Goal: Transaction & Acquisition: Subscribe to service/newsletter

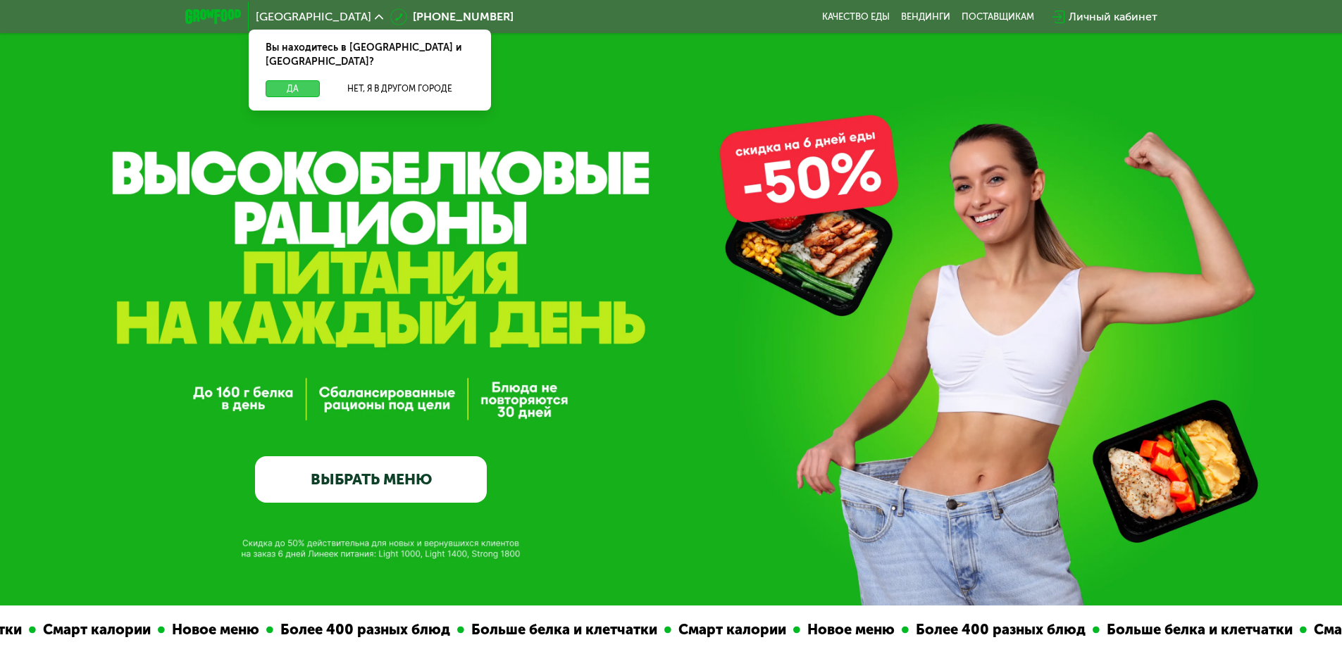
click at [278, 80] on button "Да" at bounding box center [293, 88] width 54 height 17
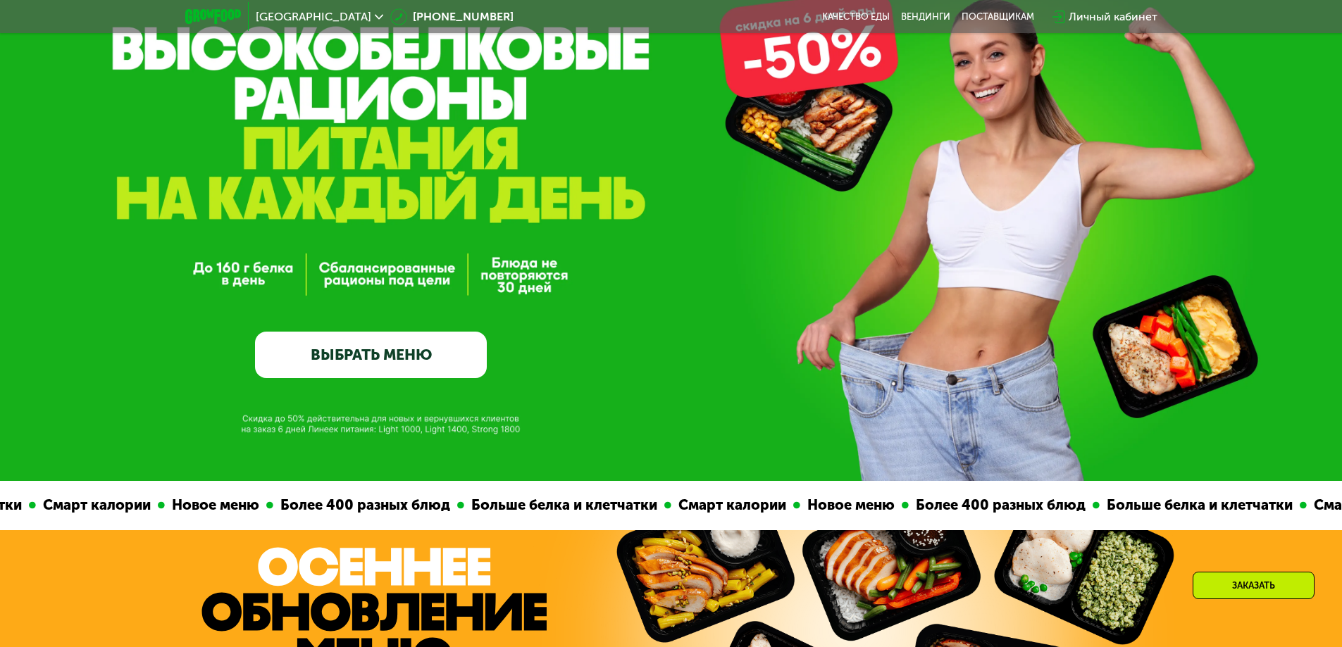
scroll to position [141, 0]
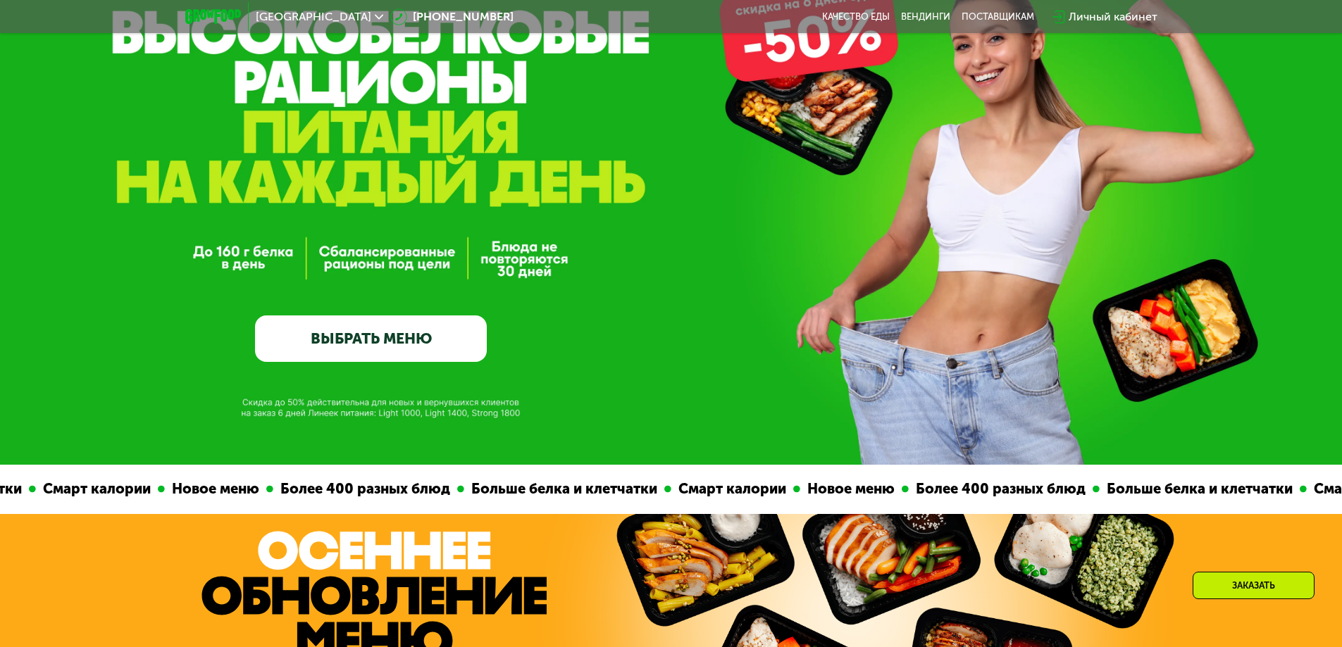
click at [421, 335] on link "ВЫБРАТЬ МЕНЮ" at bounding box center [371, 339] width 232 height 46
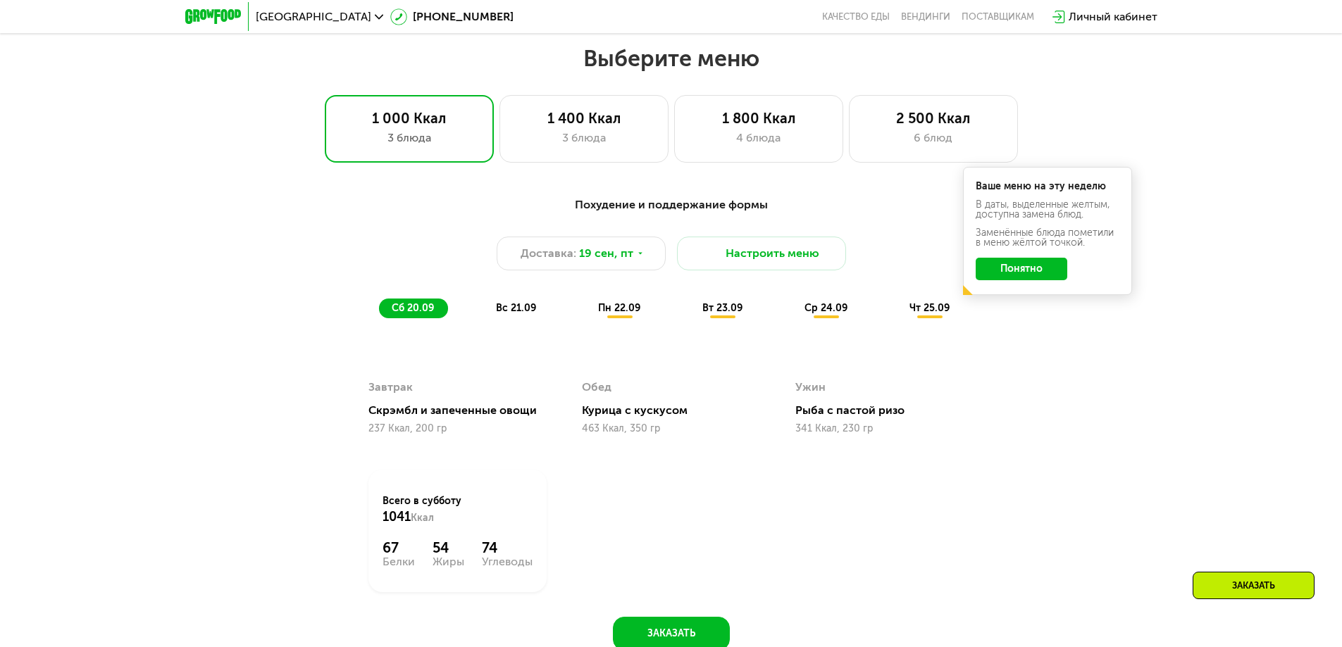
scroll to position [1168, 0]
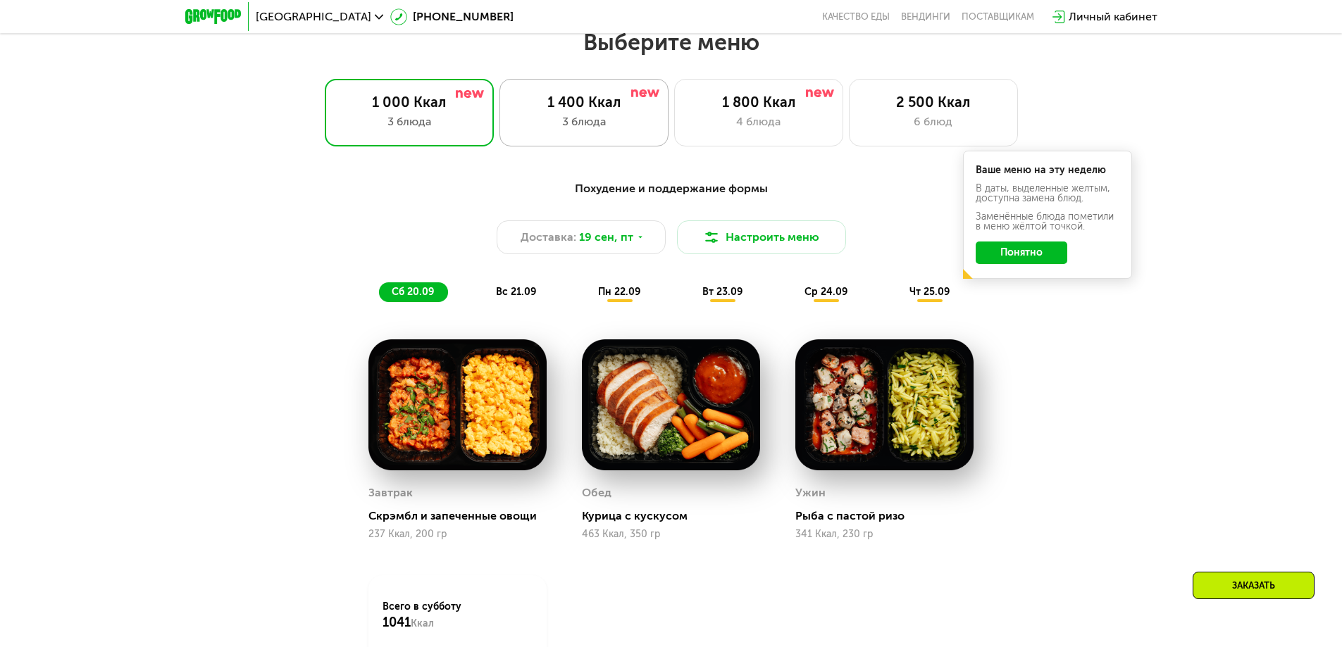
click at [623, 119] on div "3 блюда" at bounding box center [583, 121] width 139 height 17
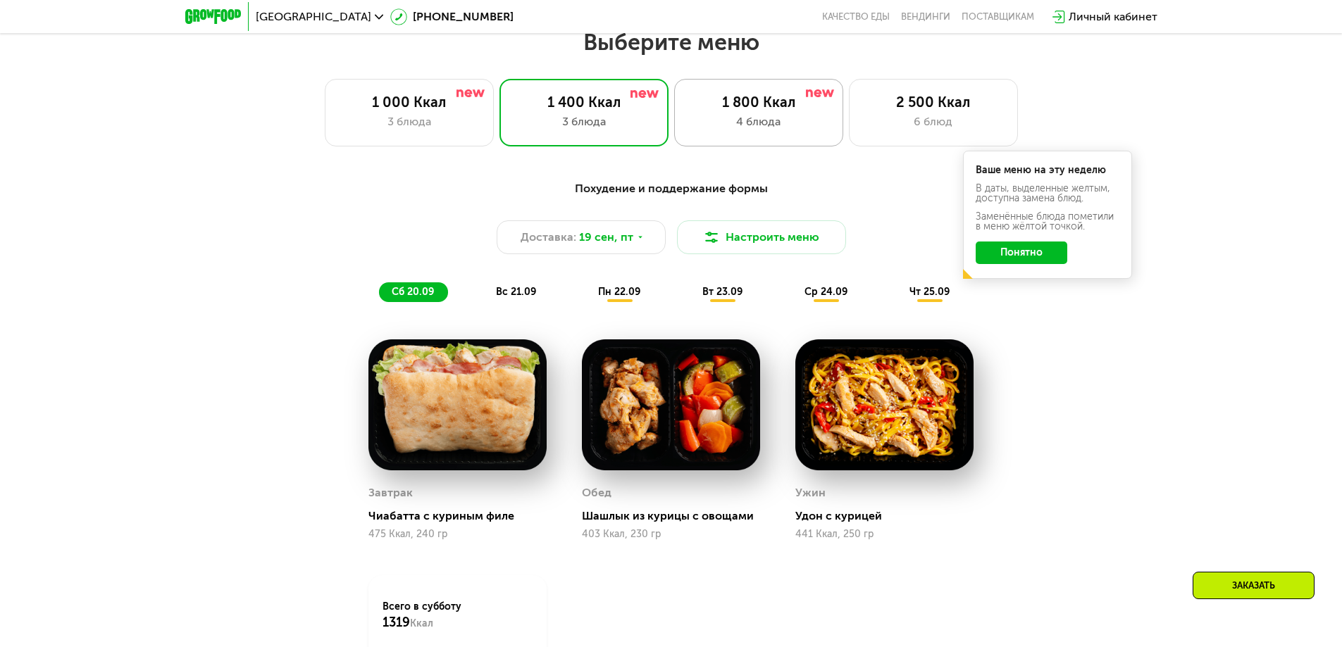
click at [765, 117] on div "1 800 Ккал 4 блюда" at bounding box center [758, 113] width 169 height 68
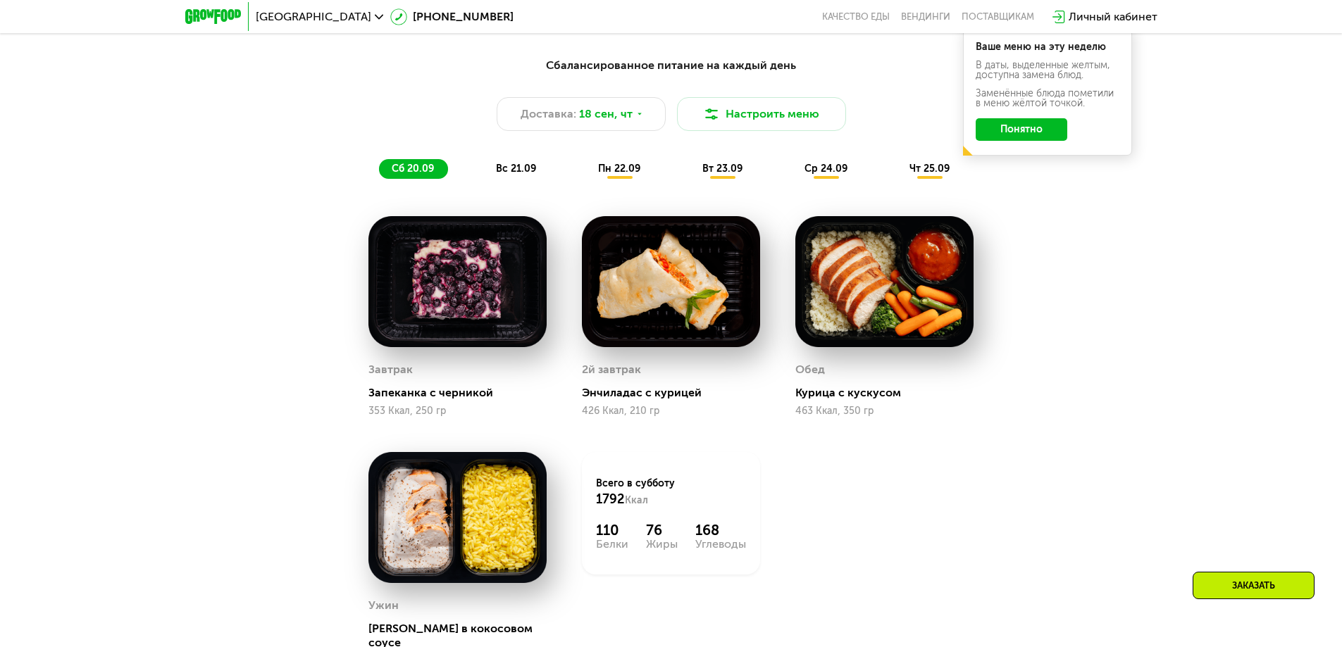
scroll to position [1238, 0]
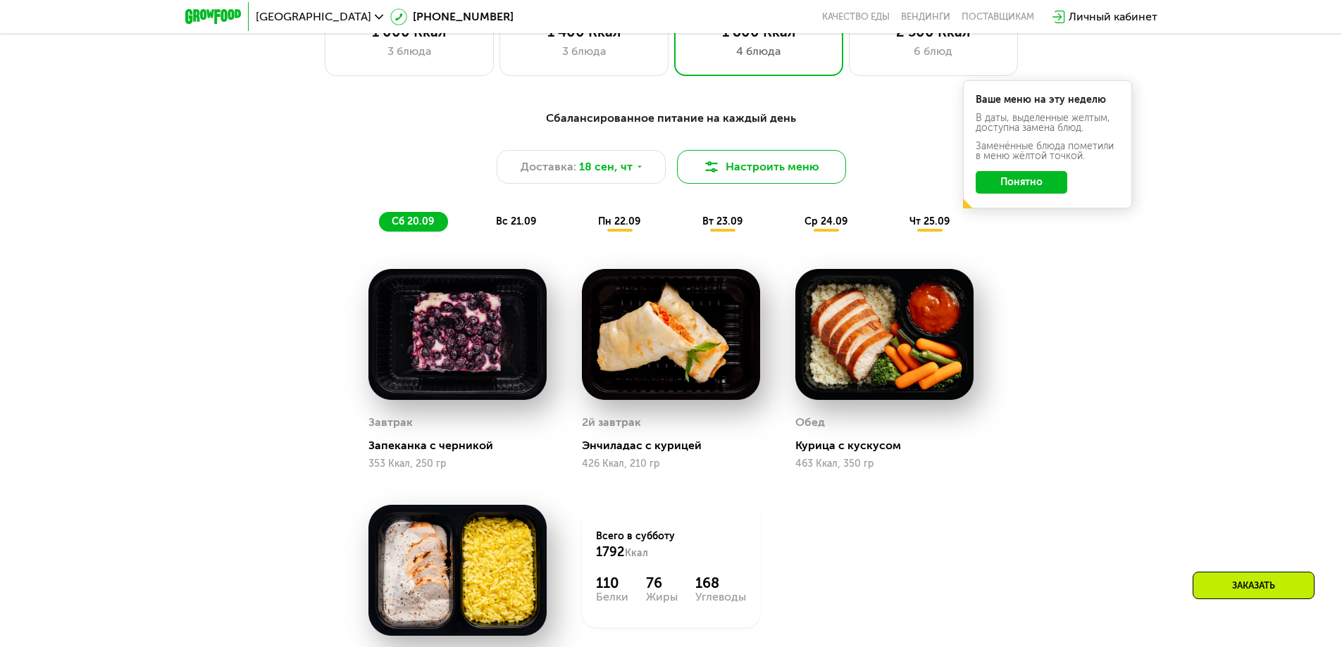
click at [809, 177] on button "Настроить меню" at bounding box center [761, 167] width 169 height 34
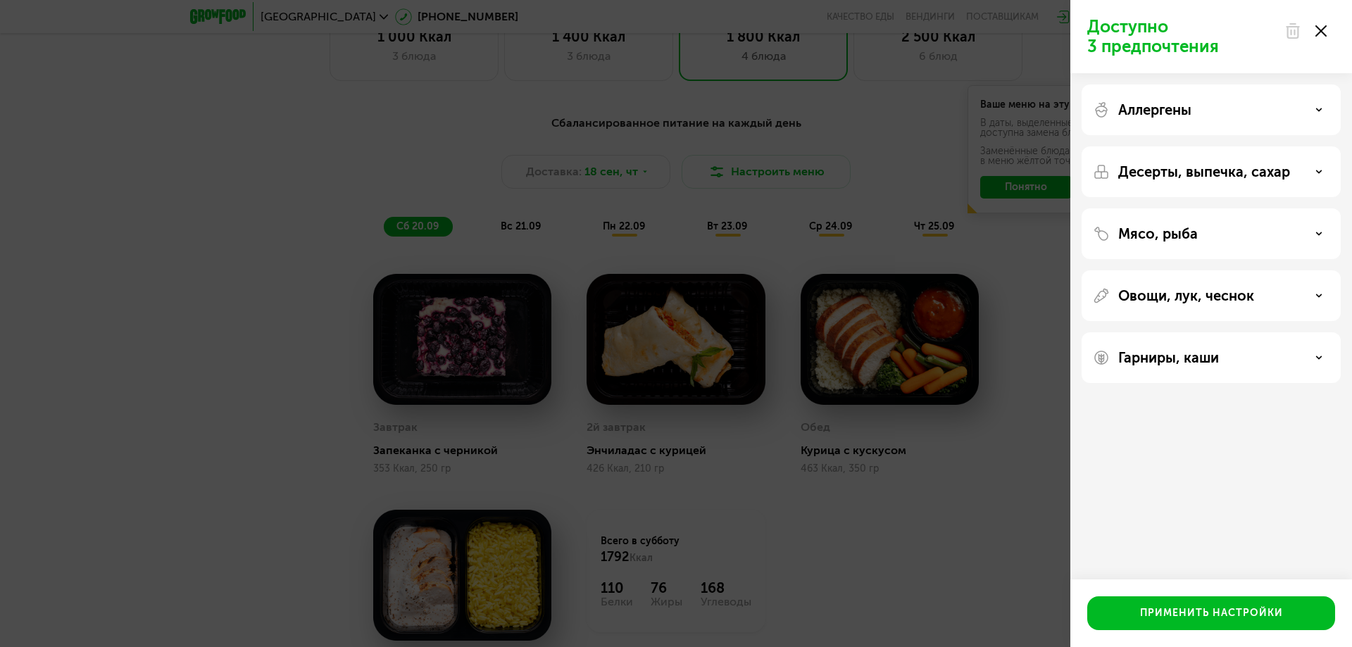
click at [1316, 29] on icon at bounding box center [1321, 30] width 11 height 11
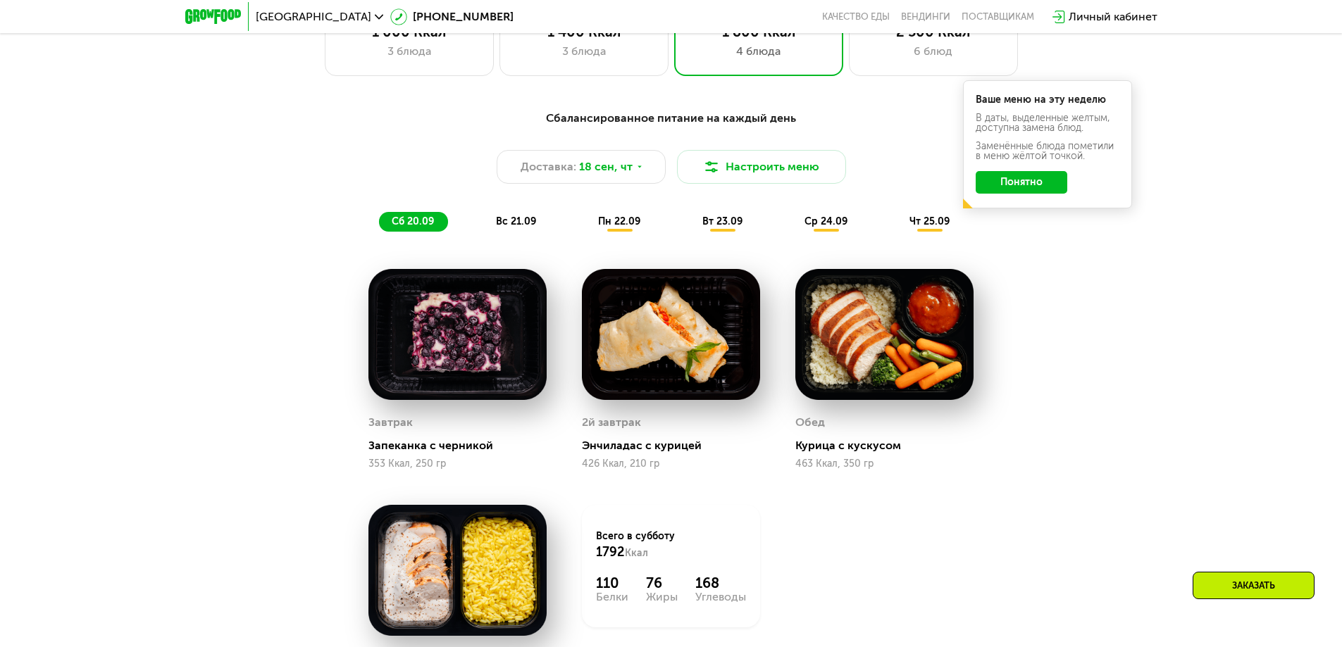
click at [523, 223] on span "вс 21.09" at bounding box center [516, 222] width 40 height 12
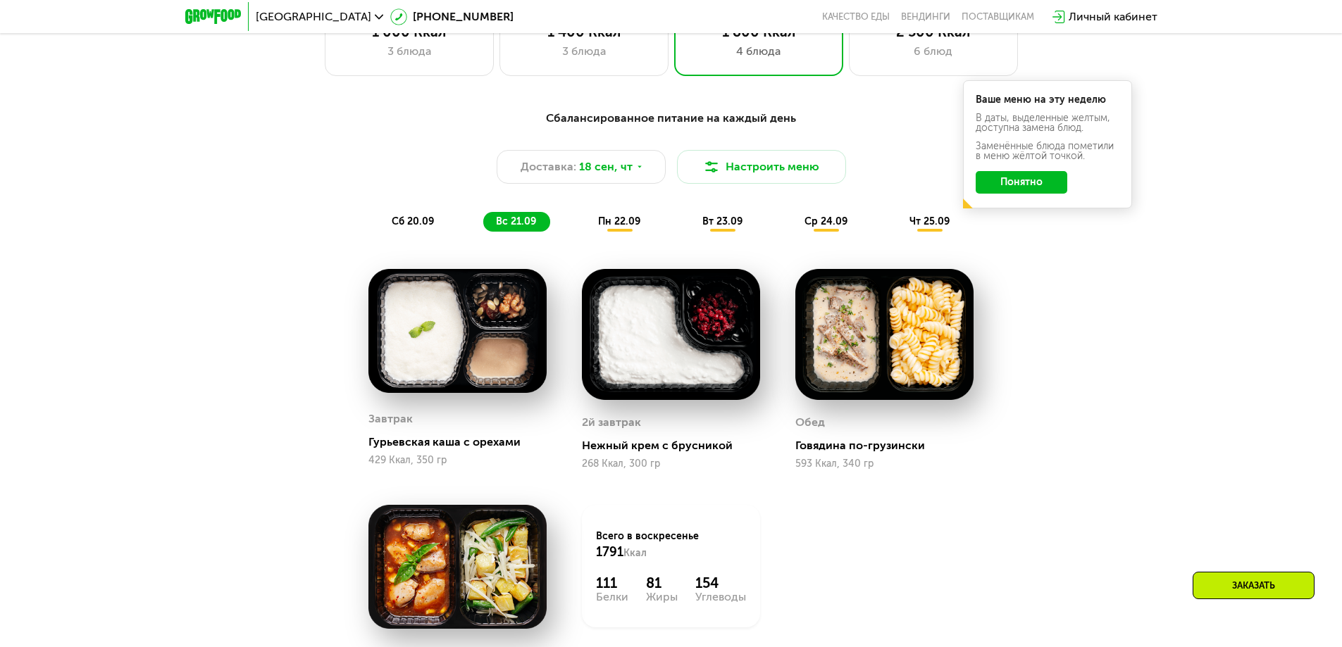
click at [628, 225] on span "пн 22.09" at bounding box center [619, 222] width 42 height 12
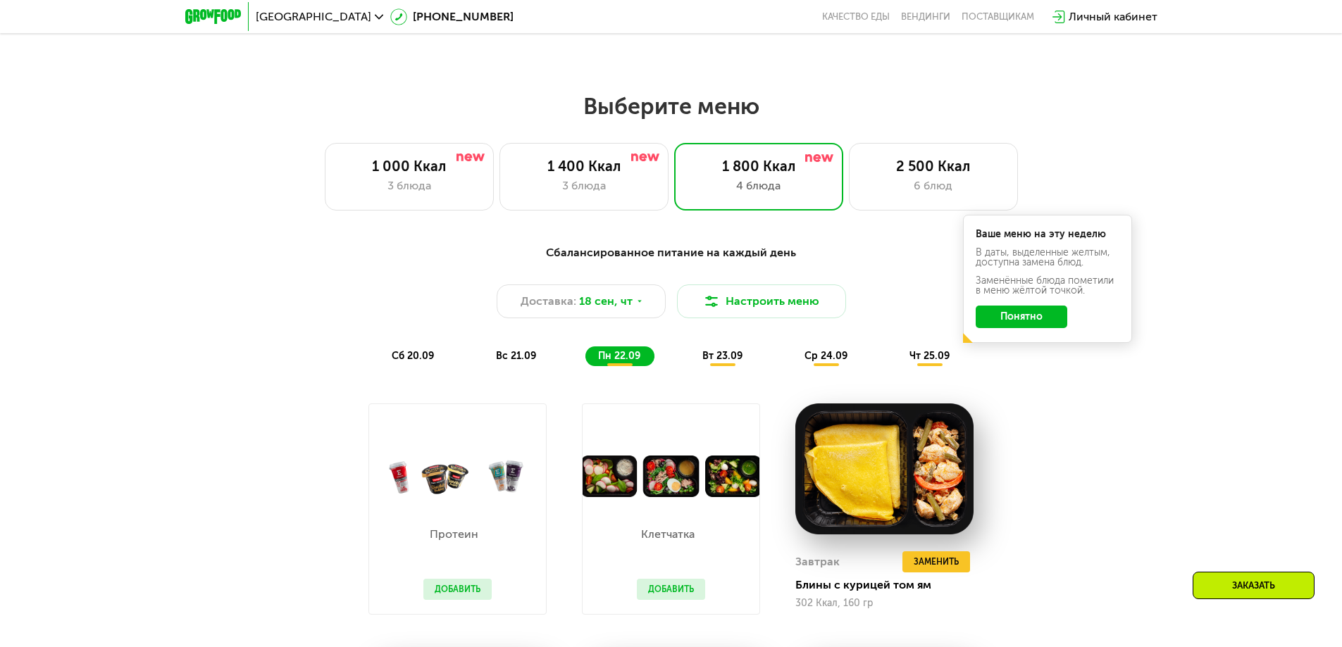
scroll to position [1097, 0]
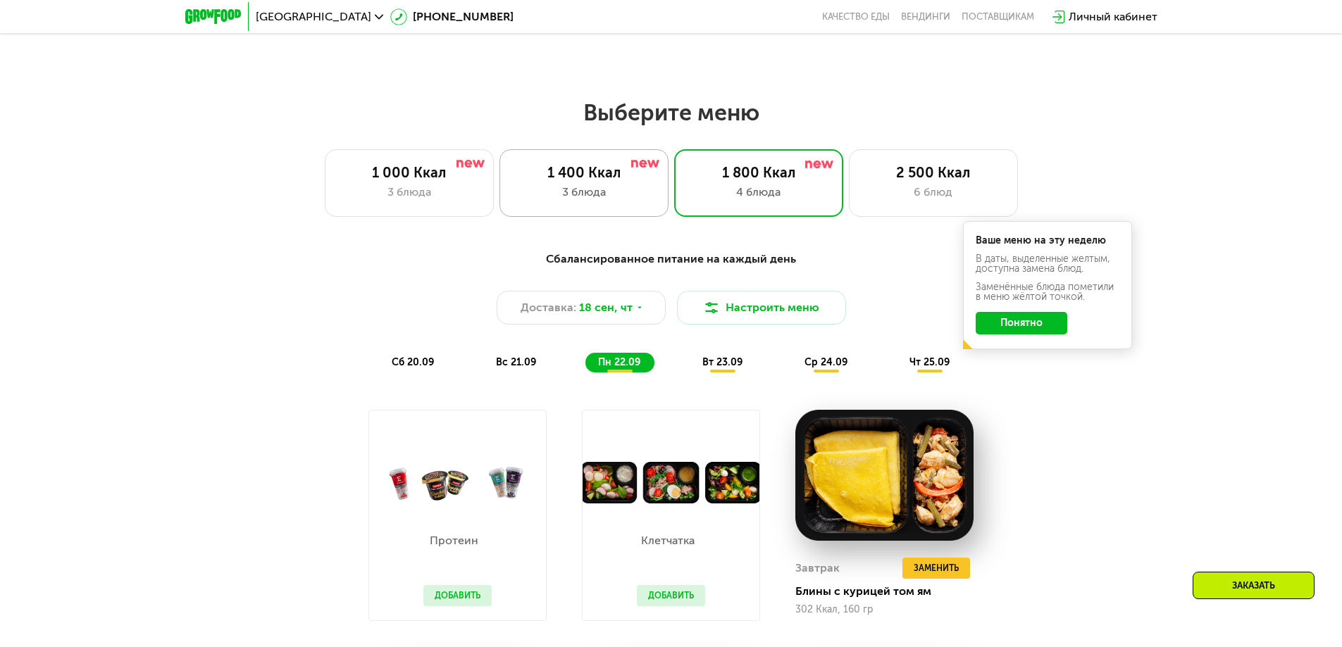
click at [590, 180] on div "1 400 Ккал" at bounding box center [583, 172] width 139 height 17
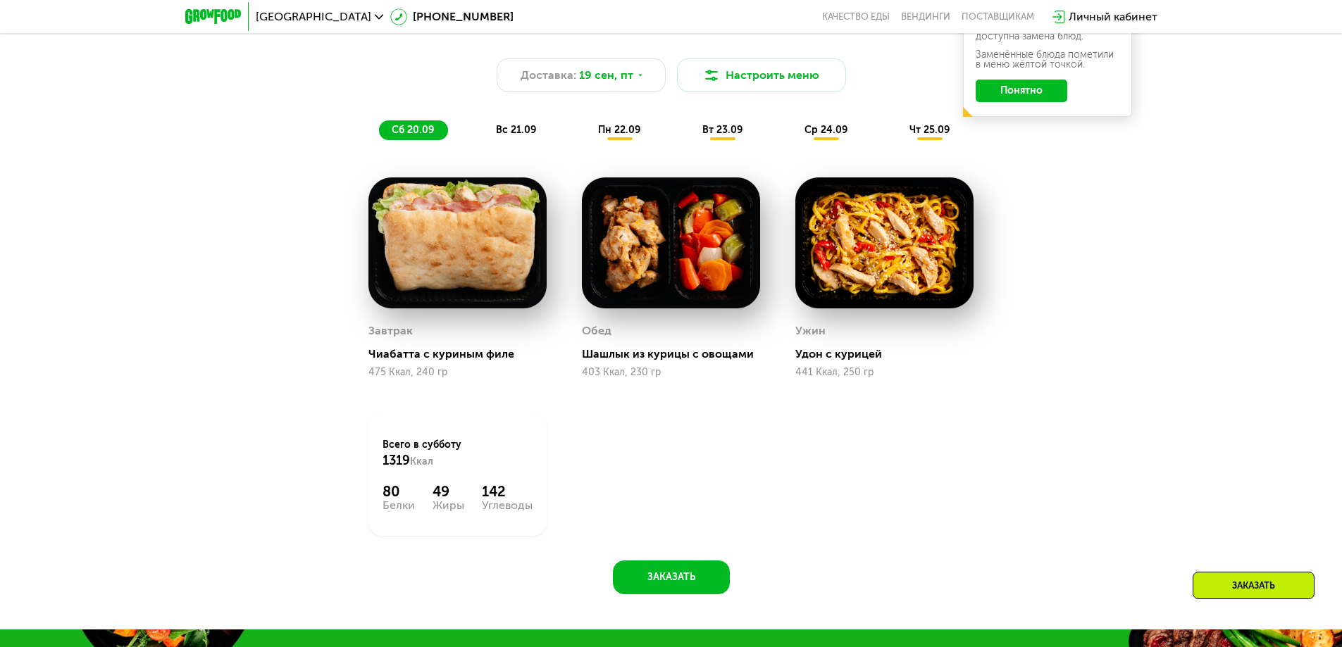
scroll to position [1238, 0]
